Goal: Find specific fact: Find specific fact

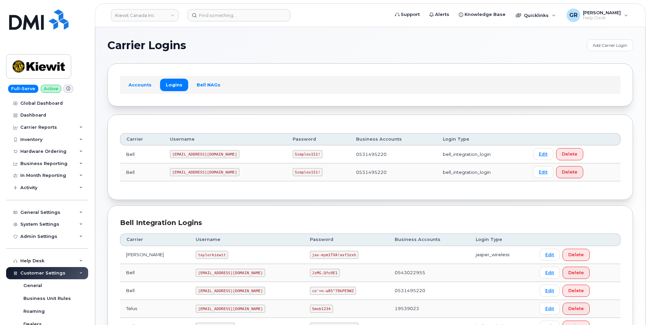
click at [293, 151] on code "Simplex151!" at bounding box center [308, 154] width 30 height 8
click at [293, 150] on code "Simplex151!" at bounding box center [308, 154] width 30 height 8
click at [293, 156] on code "Simplex151!" at bounding box center [308, 154] width 30 height 8
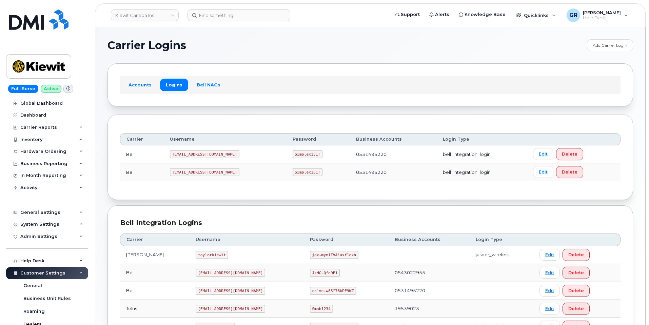
click at [185, 153] on code "1PeterK@myserve.ca" at bounding box center [204, 154] width 69 height 8
click at [184, 152] on code "1PeterK@myserve.ca" at bounding box center [204, 154] width 69 height 8
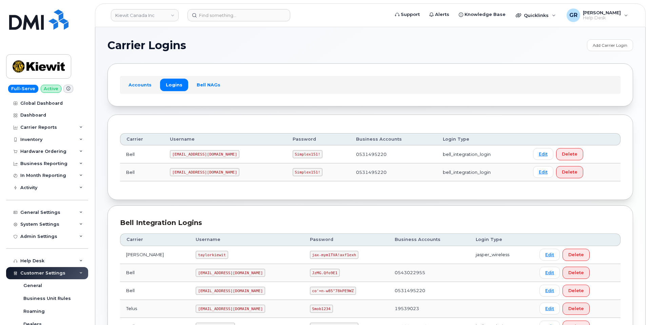
click at [293, 154] on code "Simplex151!" at bounding box center [308, 154] width 30 height 8
click at [293, 153] on code "Simplex151!" at bounding box center [308, 154] width 30 height 8
copy code "Simplex151!"
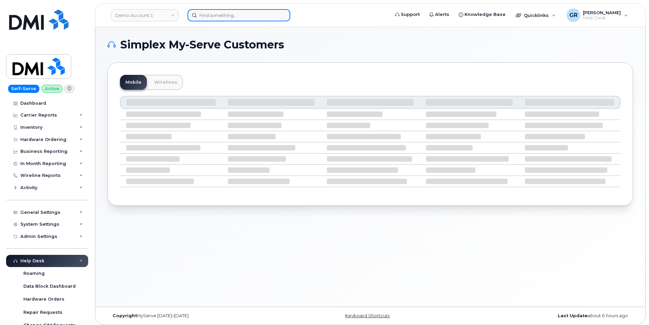
click at [222, 18] on input at bounding box center [238, 15] width 103 height 12
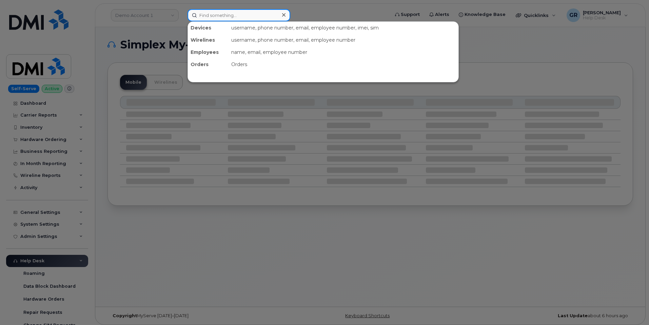
paste input "7809161457"
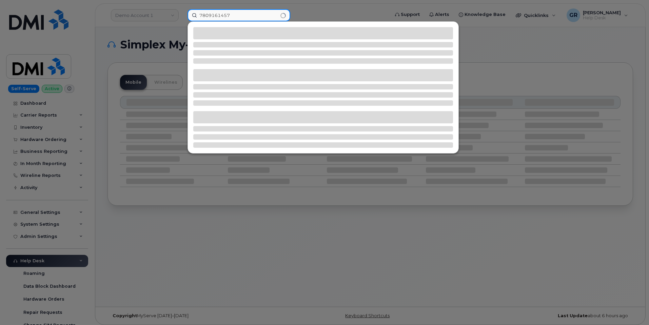
type input "7809161457"
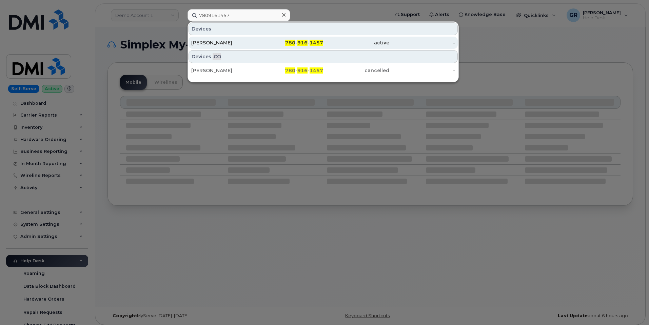
click at [229, 42] on div "[PERSON_NAME]" at bounding box center [224, 42] width 66 height 7
click at [236, 43] on div "[PERSON_NAME]" at bounding box center [224, 42] width 66 height 7
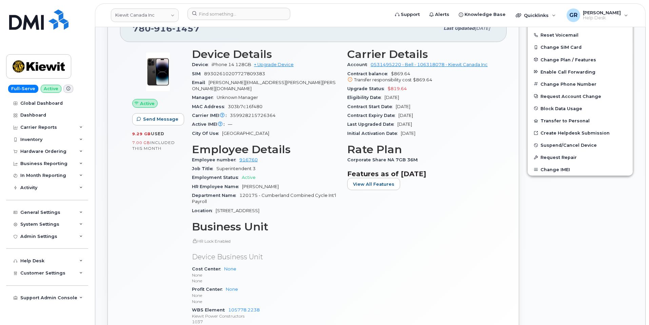
scroll to position [122, 0]
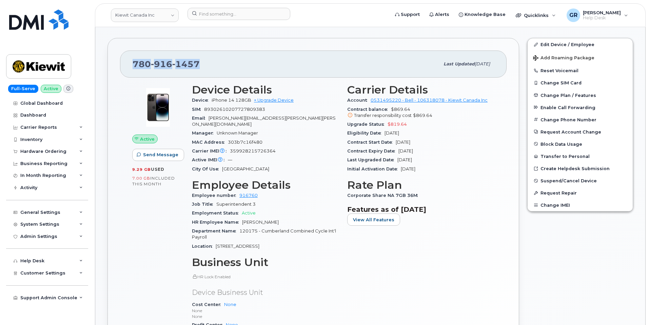
drag, startPoint x: 206, startPoint y: 59, endPoint x: 134, endPoint y: 61, distance: 71.9
click at [134, 61] on div "780 916 1457" at bounding box center [286, 64] width 307 height 14
copy span "780 916 1457"
drag, startPoint x: 231, startPoint y: 145, endPoint x: 291, endPoint y: 146, distance: 60.7
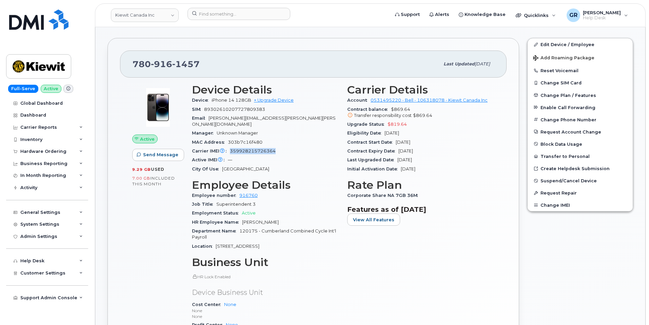
click at [291, 147] on div "Carrier IMEI Carrier IMEI is reported during the last billing cycle or change o…" at bounding box center [265, 151] width 147 height 9
click at [231, 148] on span "359928215726364" at bounding box center [253, 150] width 46 height 5
click at [239, 148] on span "359928215726364" at bounding box center [253, 150] width 46 height 5
drag, startPoint x: 231, startPoint y: 145, endPoint x: 281, endPoint y: 146, distance: 50.2
click at [281, 147] on div "Carrier IMEI Carrier IMEI is reported during the last billing cycle or change o…" at bounding box center [265, 151] width 147 height 9
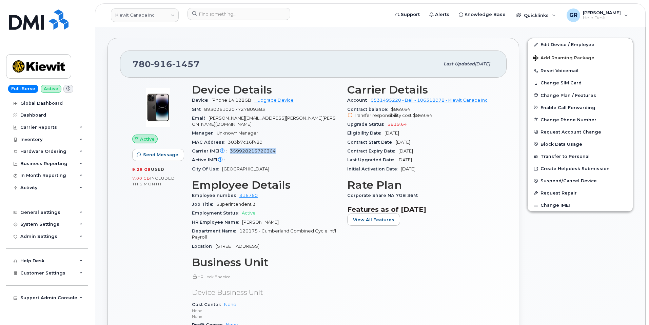
click at [280, 147] on div "Carrier IMEI Carrier IMEI is reported during the last billing cycle or change o…" at bounding box center [265, 151] width 147 height 9
click at [270, 148] on span "359928215726364" at bounding box center [253, 150] width 46 height 5
drag, startPoint x: 231, startPoint y: 145, endPoint x: 283, endPoint y: 146, distance: 52.5
click at [283, 147] on div "Carrier IMEI Carrier IMEI is reported during the last billing cycle or change o…" at bounding box center [265, 151] width 147 height 9
click at [269, 148] on span "359928215726364" at bounding box center [253, 150] width 46 height 5
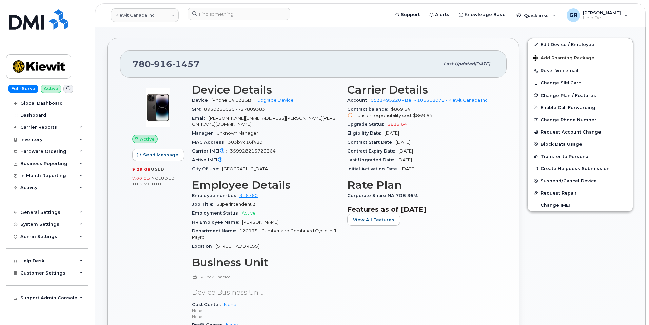
click at [269, 148] on span "359928215726364" at bounding box center [253, 150] width 46 height 5
click at [270, 148] on span "359928215726364" at bounding box center [253, 150] width 46 height 5
drag, startPoint x: 276, startPoint y: 145, endPoint x: 230, endPoint y: 145, distance: 46.4
click at [230, 147] on div "Carrier IMEI Carrier IMEI is reported during the last billing cycle or change o…" at bounding box center [265, 151] width 147 height 9
copy span "359928215726364"
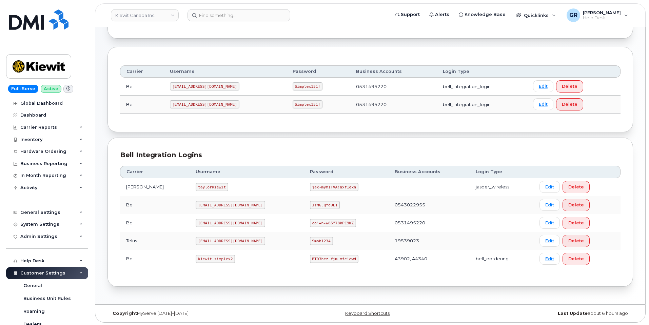
scroll to position [69, 0]
click at [314, 259] on code "BTD3hez_fjm_mfe!ewd" at bounding box center [334, 258] width 48 height 8
click at [313, 259] on code "BTD3hez_fjm_mfe!ewd" at bounding box center [334, 258] width 48 height 8
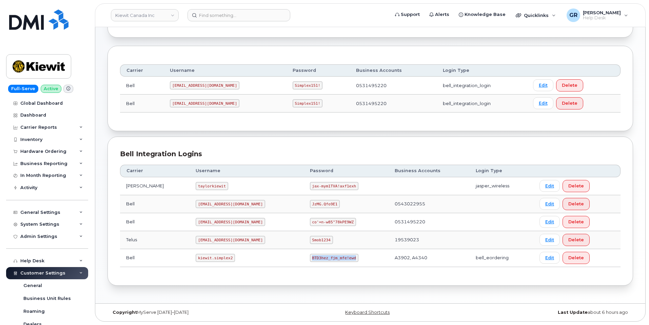
click at [313, 259] on code "BTD3hez_fjm_mfe!ewd" at bounding box center [334, 258] width 48 height 8
